Goal: Check status: Check status

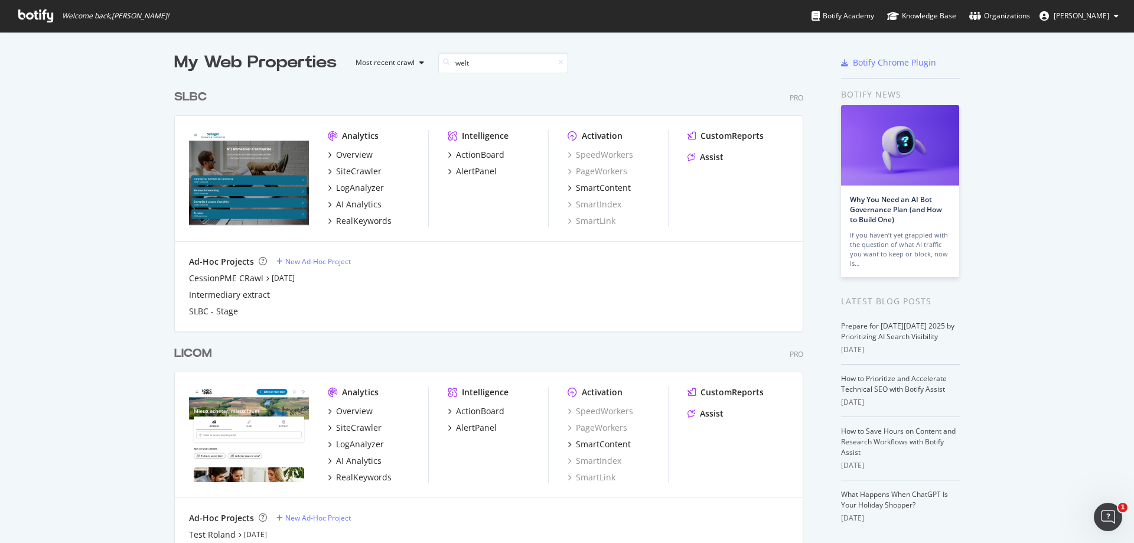
scroll to position [269, 629]
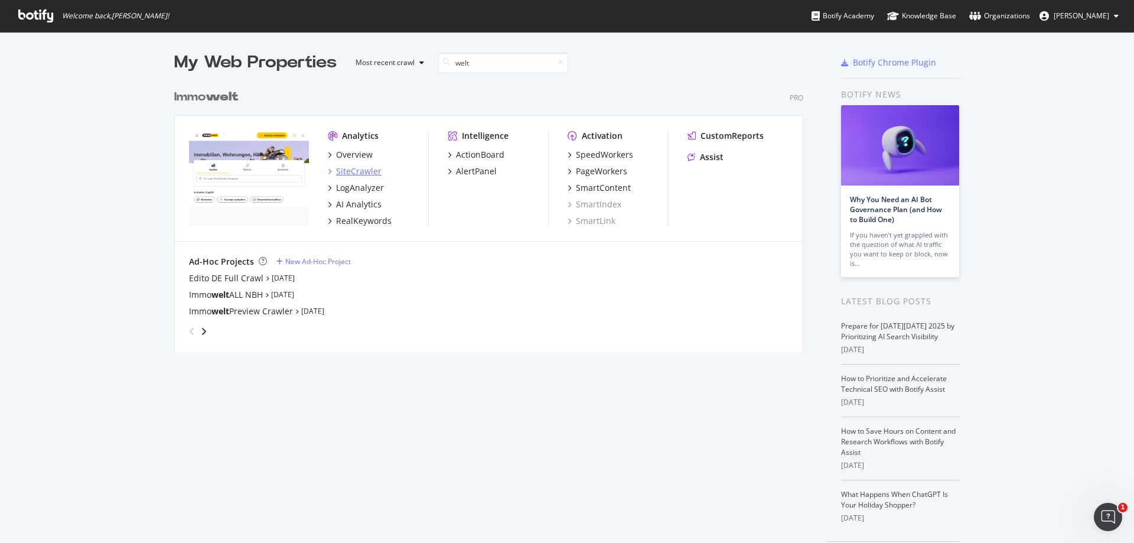
type input "welt"
click at [361, 173] on div "SiteCrawler" at bounding box center [358, 171] width 45 height 12
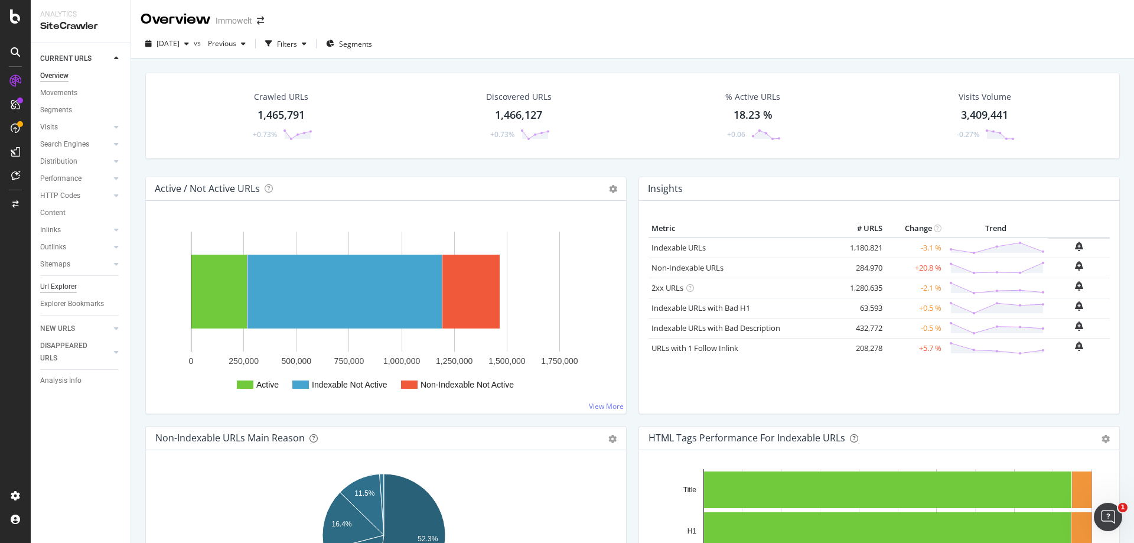
click at [53, 288] on div "Url Explorer" at bounding box center [58, 286] width 37 height 12
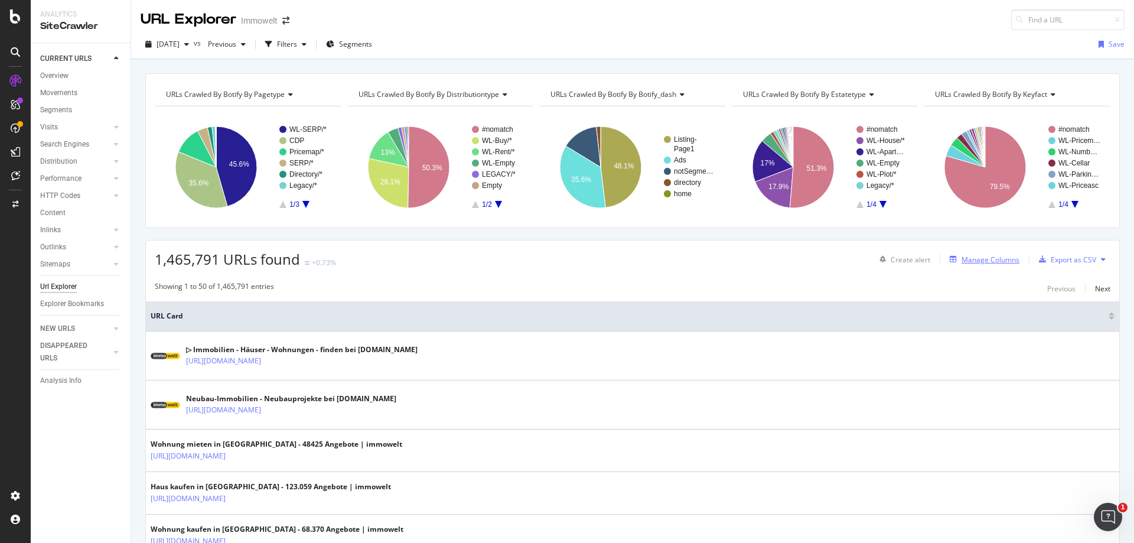
click at [988, 265] on div "Manage Columns" at bounding box center [982, 259] width 74 height 13
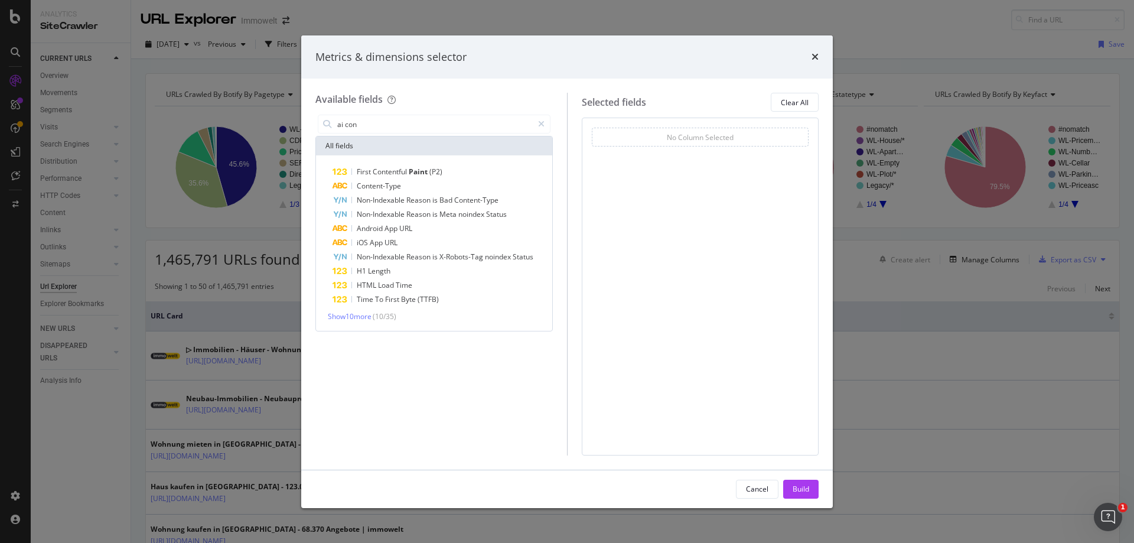
type input "ai"
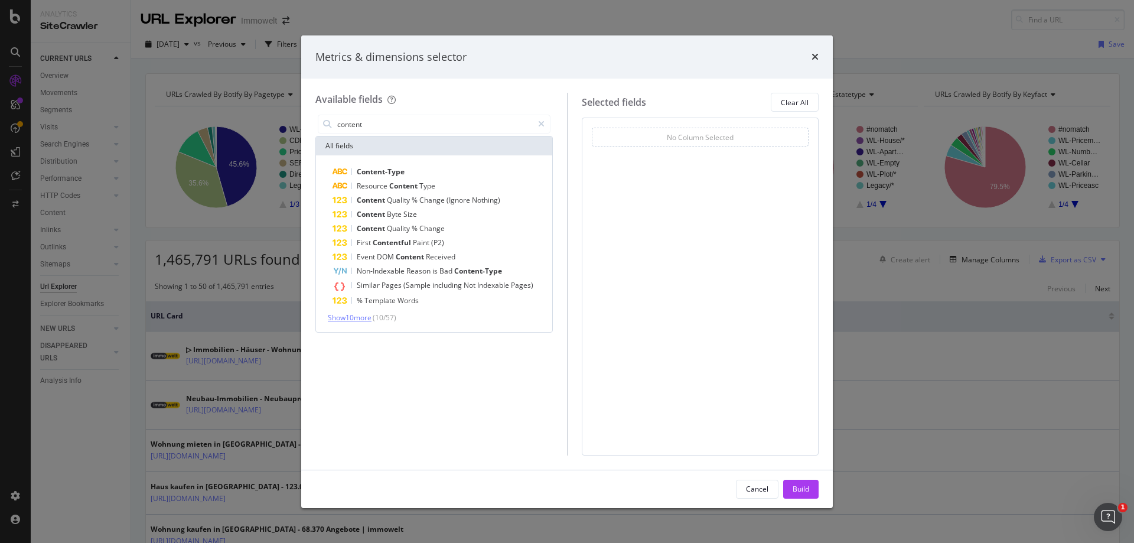
type input "content"
click at [368, 321] on span "Show 10 more" at bounding box center [350, 317] width 44 height 10
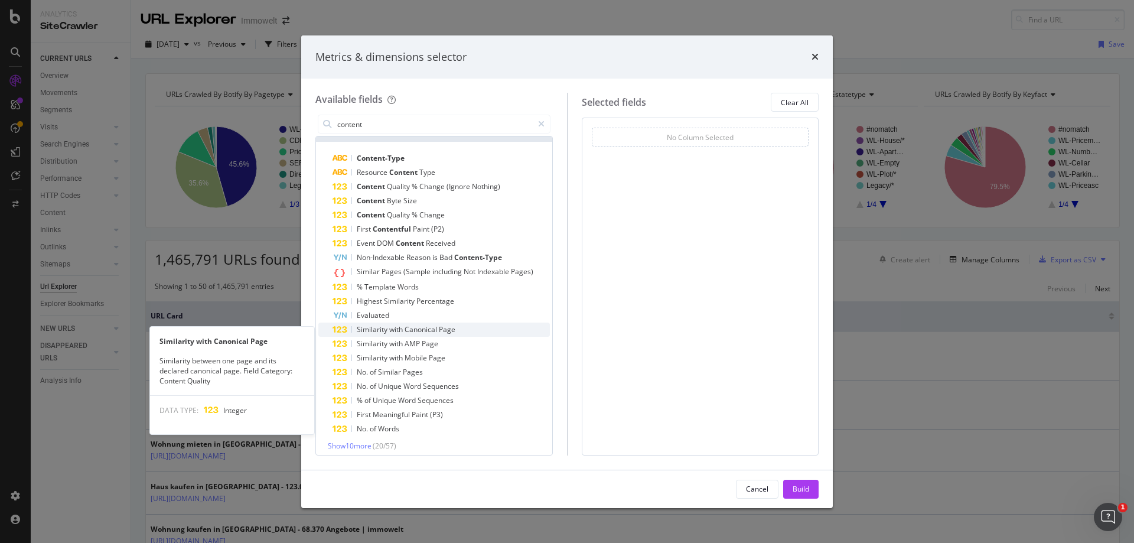
scroll to position [19, 0]
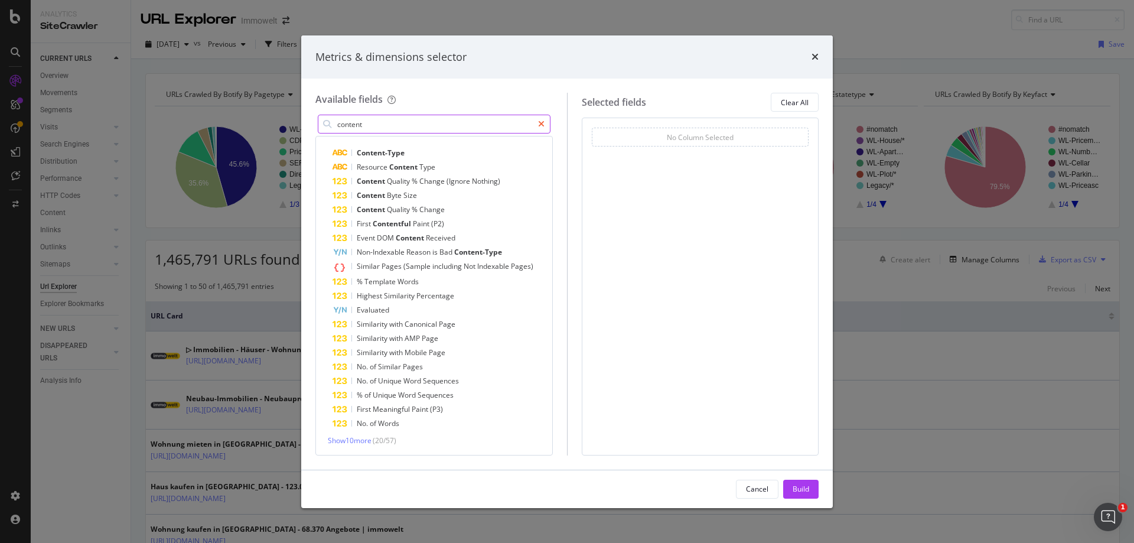
click at [540, 126] on icon "modal" at bounding box center [541, 124] width 6 height 8
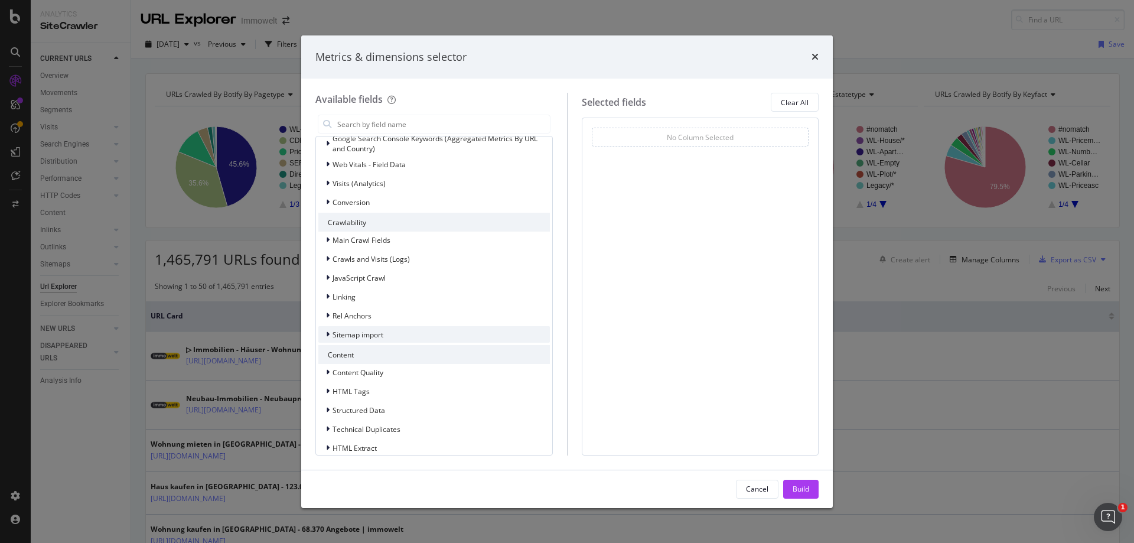
scroll to position [279, 0]
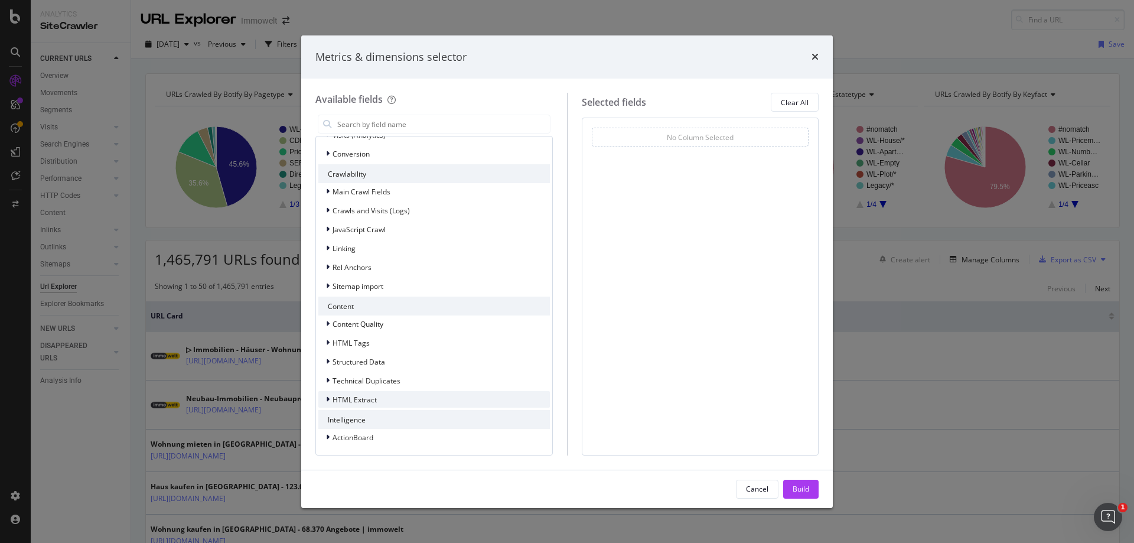
click at [351, 400] on span "HTML Extract" at bounding box center [354, 399] width 44 height 10
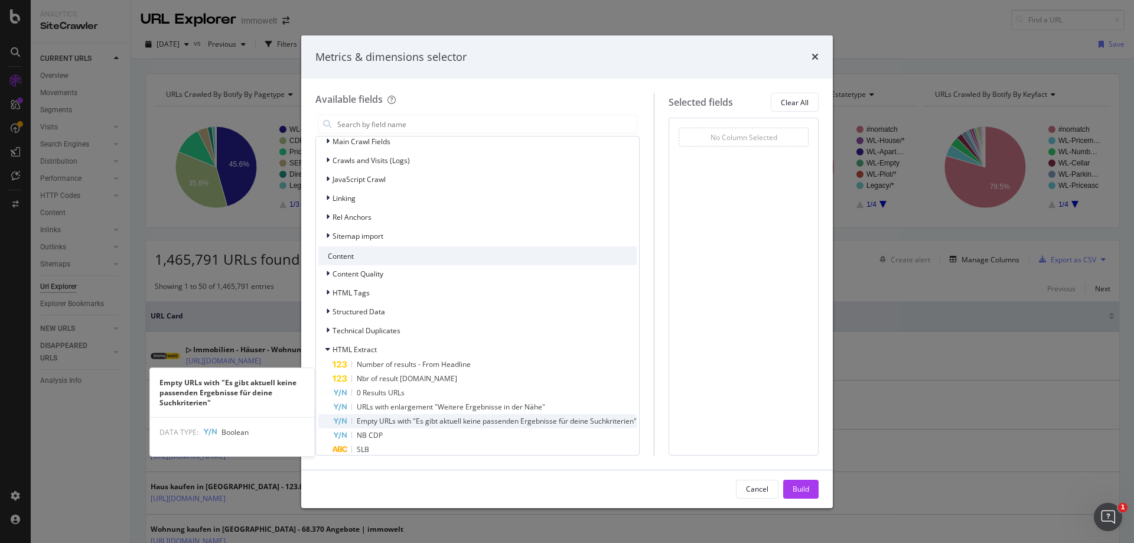
scroll to position [374, 0]
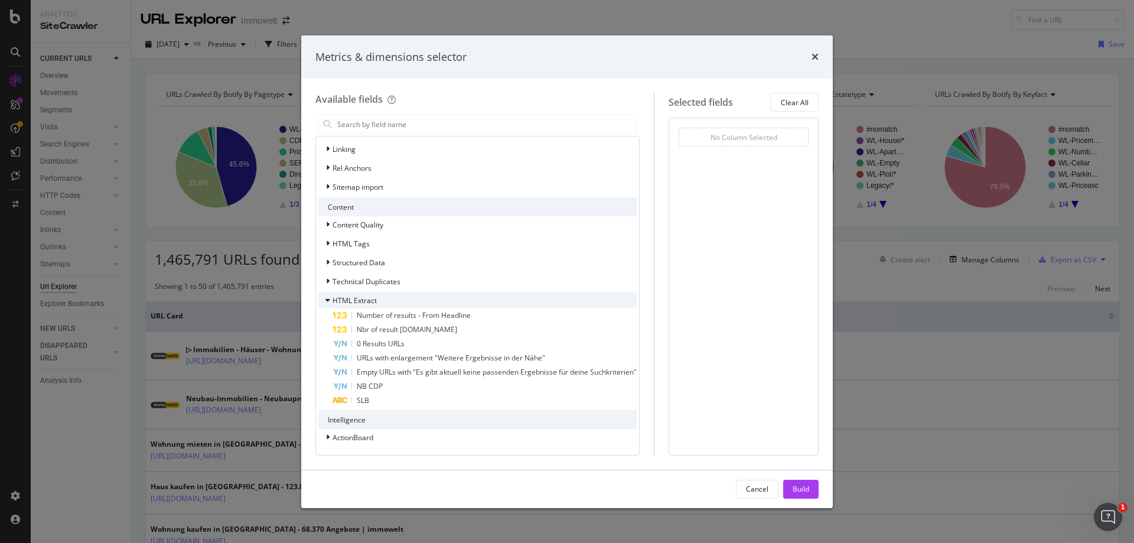
click at [361, 301] on span "HTML Extract" at bounding box center [354, 300] width 44 height 10
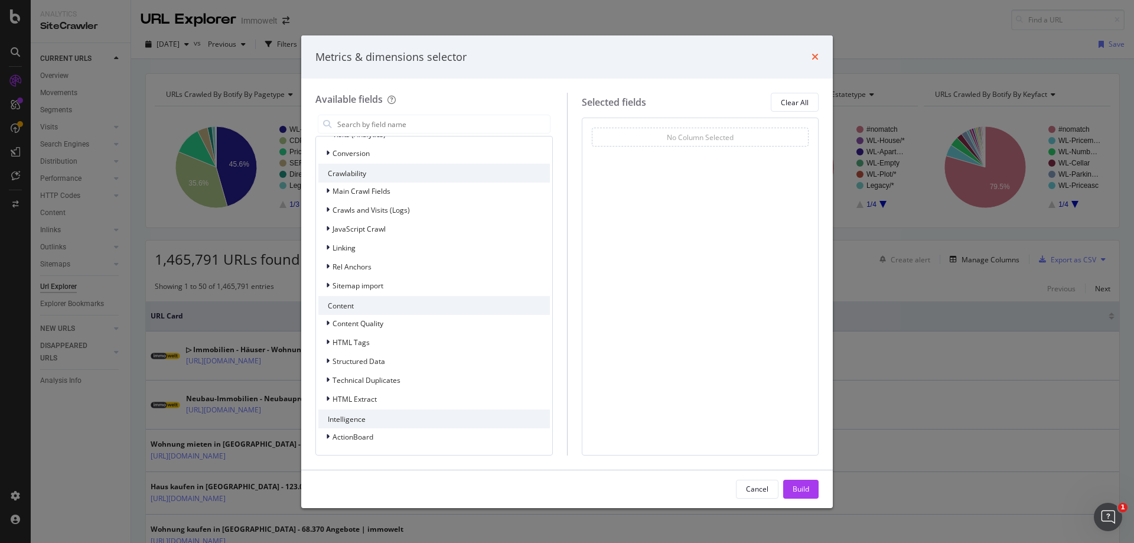
click at [813, 55] on icon "times" at bounding box center [814, 56] width 7 height 9
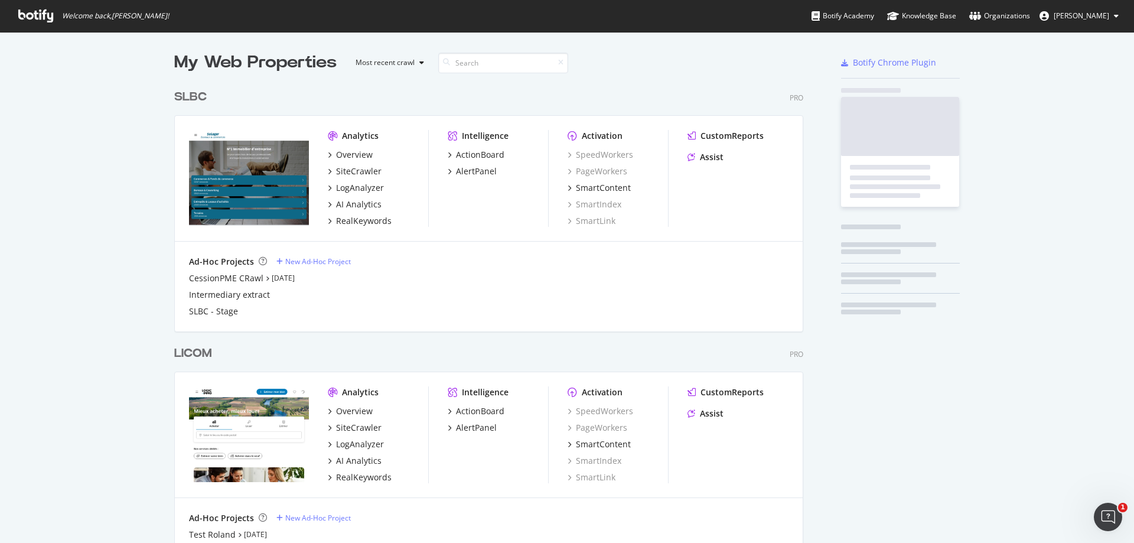
scroll to position [3336, 629]
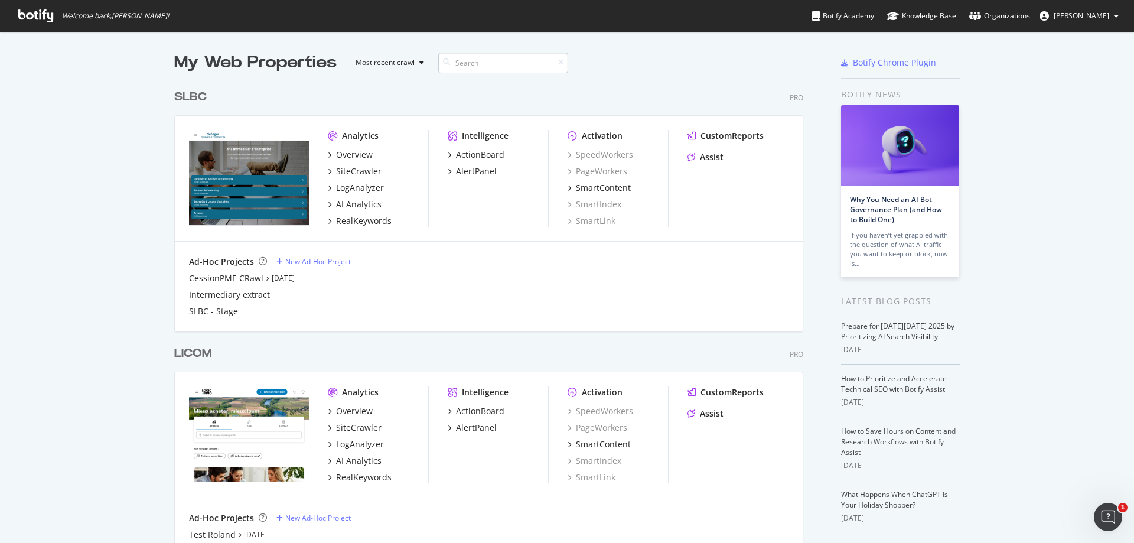
click at [492, 68] on input at bounding box center [503, 63] width 130 height 21
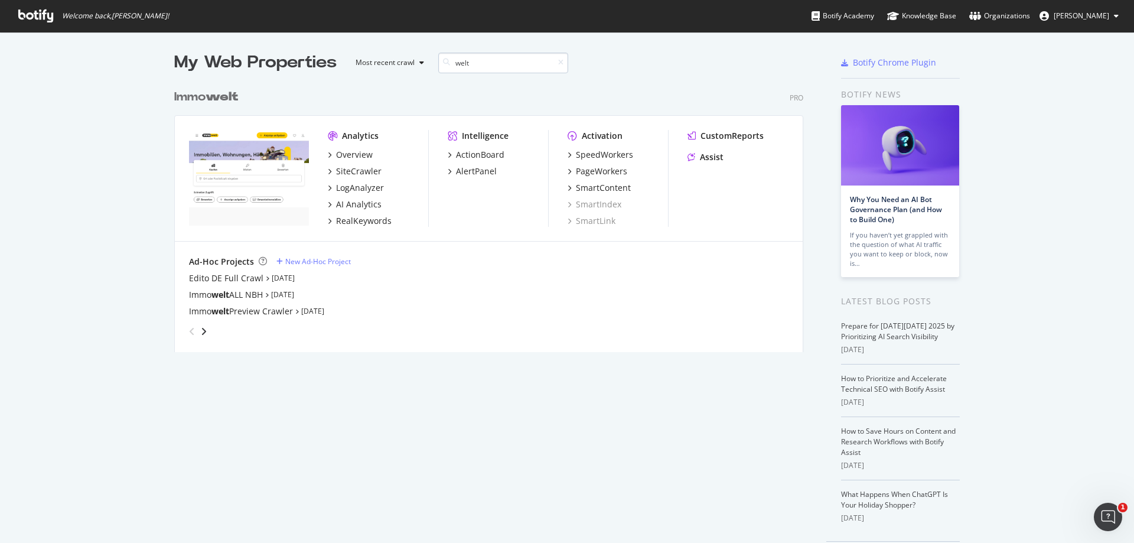
scroll to position [269, 629]
type input "welt"
click at [591, 168] on div "PageWorkers" at bounding box center [601, 171] width 51 height 12
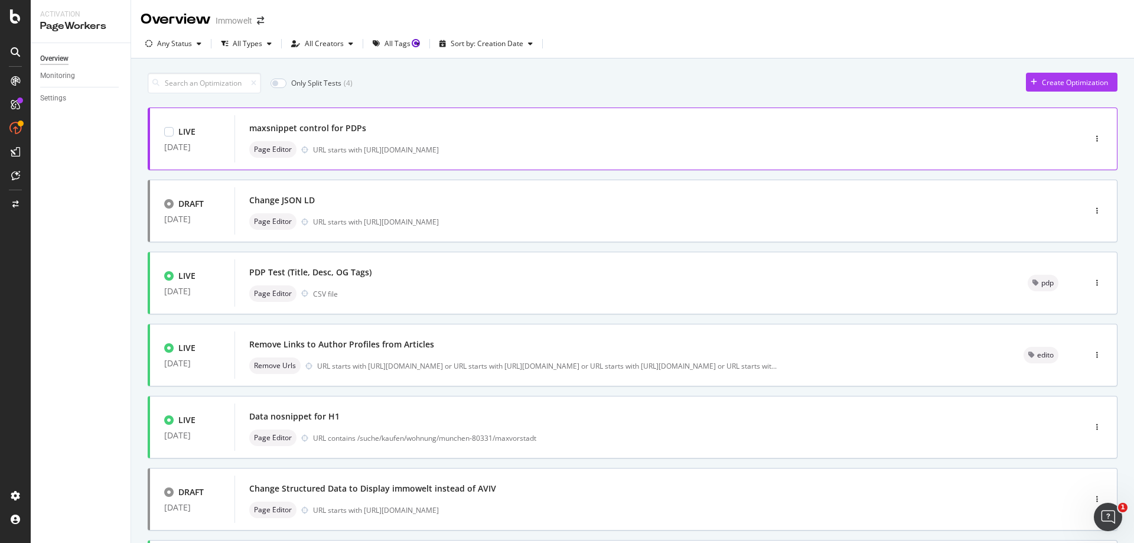
click at [537, 136] on div "maxsnippet control for PDPs" at bounding box center [641, 128] width 785 height 17
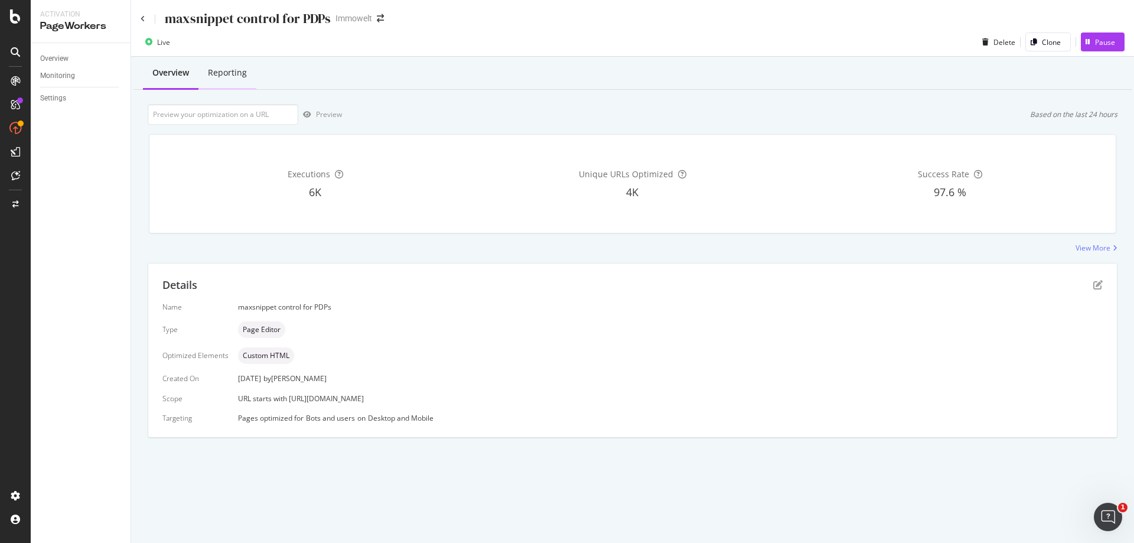
click at [225, 77] on div "Reporting" at bounding box center [227, 73] width 39 height 12
